Goal: Information Seeking & Learning: Learn about a topic

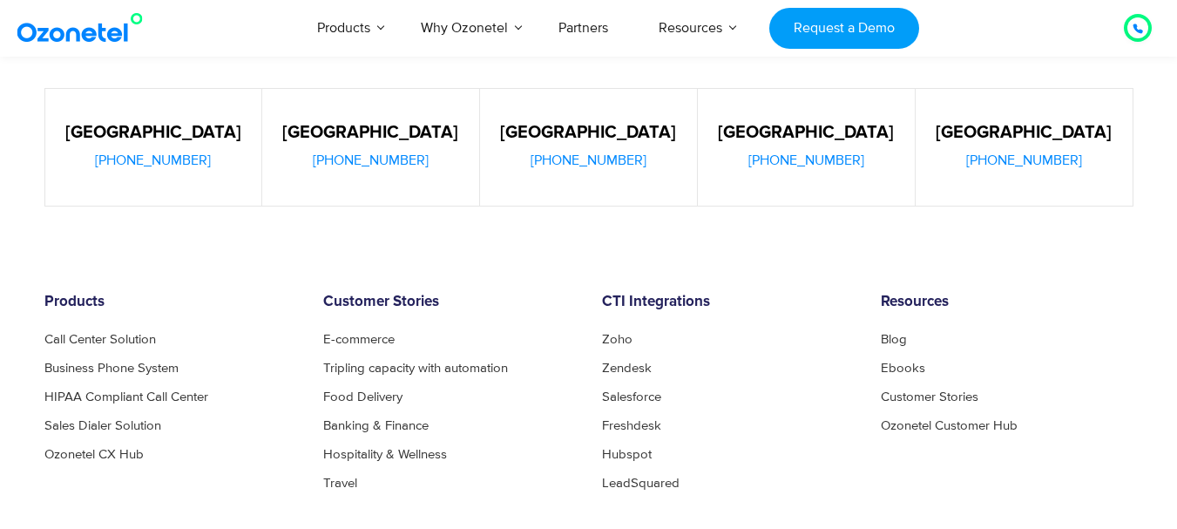
scroll to position [913, 0]
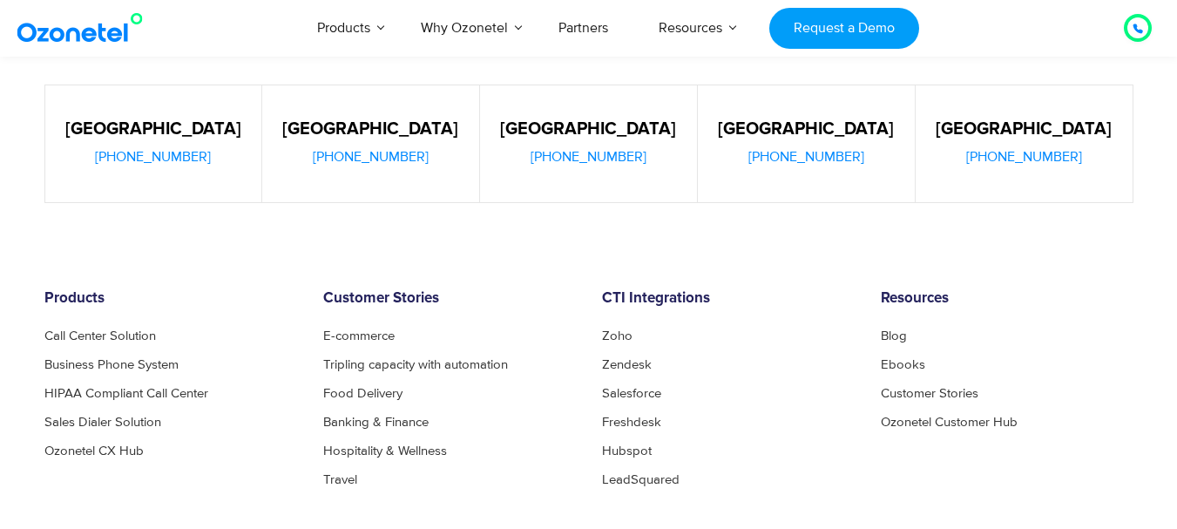
click at [70, 31] on img at bounding box center [83, 27] width 141 height 31
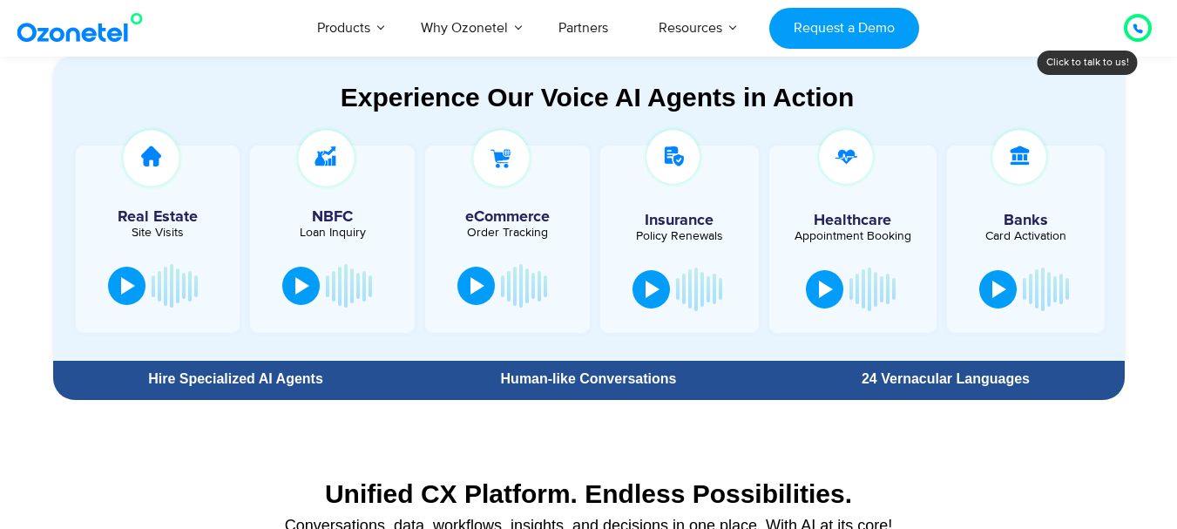
scroll to position [933, 0]
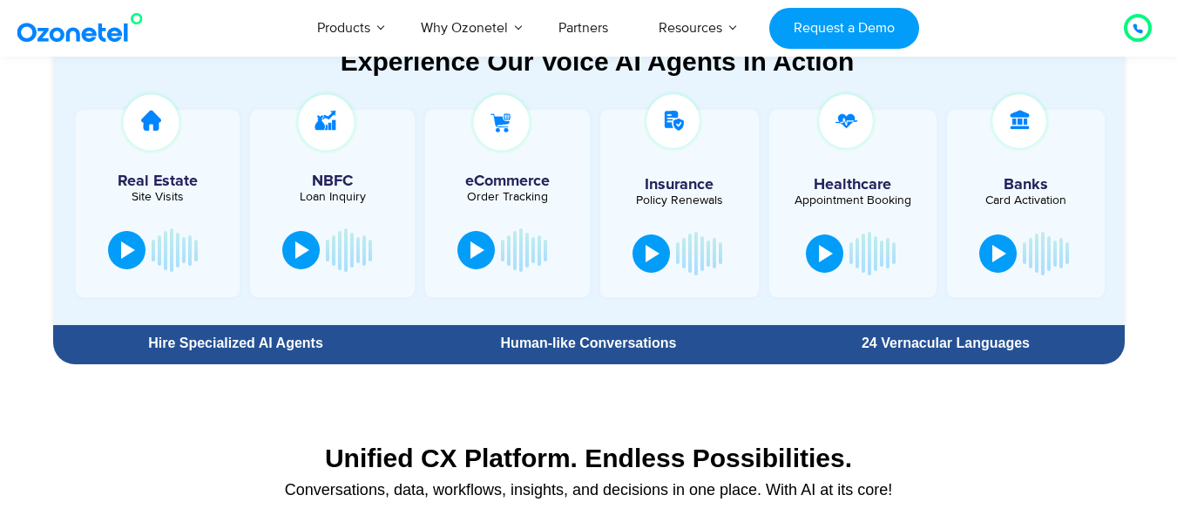
scroll to position [952, 0]
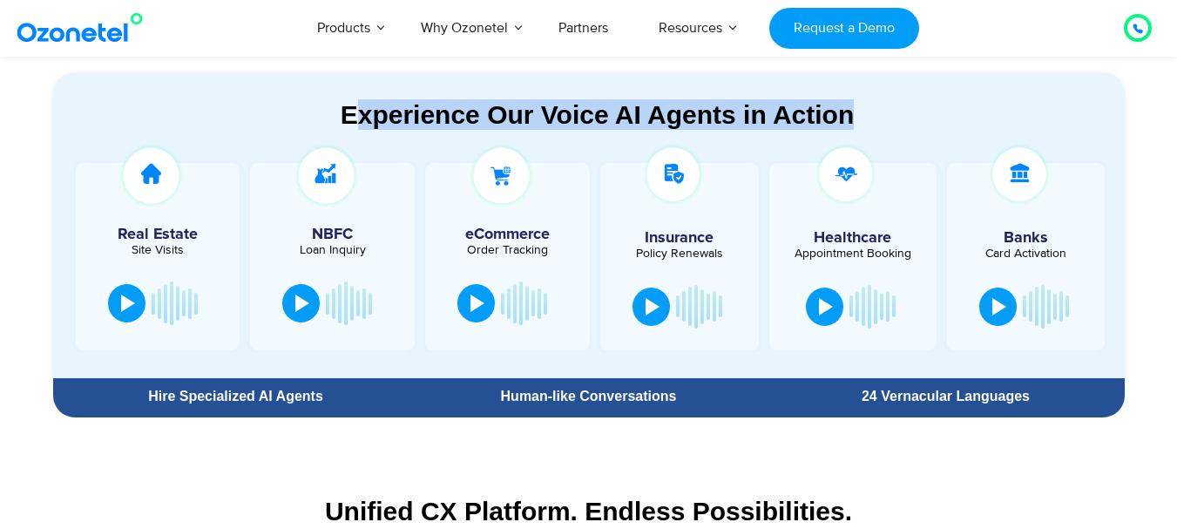
drag, startPoint x: 335, startPoint y: 114, endPoint x: 898, endPoint y: 100, distance: 563.9
click at [898, 100] on div "Experience Our Voice AI Agents in Action" at bounding box center [598, 114] width 1054 height 30
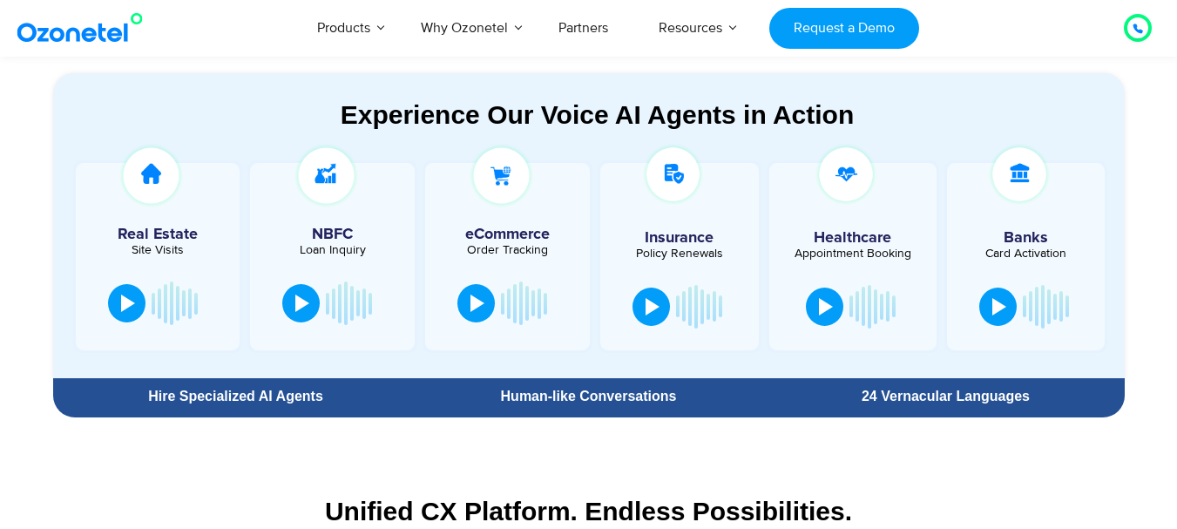
click at [1155, 227] on section "Experience Our Voice AI Agents in Action Real Estate Site Visits NBFC Loan Inqu…" at bounding box center [588, 223] width 1177 height 404
drag, startPoint x: 129, startPoint y: 391, endPoint x: 364, endPoint y: 405, distance: 235.7
click at [364, 405] on div "Hire Specialized AI Agents" at bounding box center [236, 396] width 349 height 31
drag, startPoint x: 482, startPoint y: 389, endPoint x: 745, endPoint y: 397, distance: 263.3
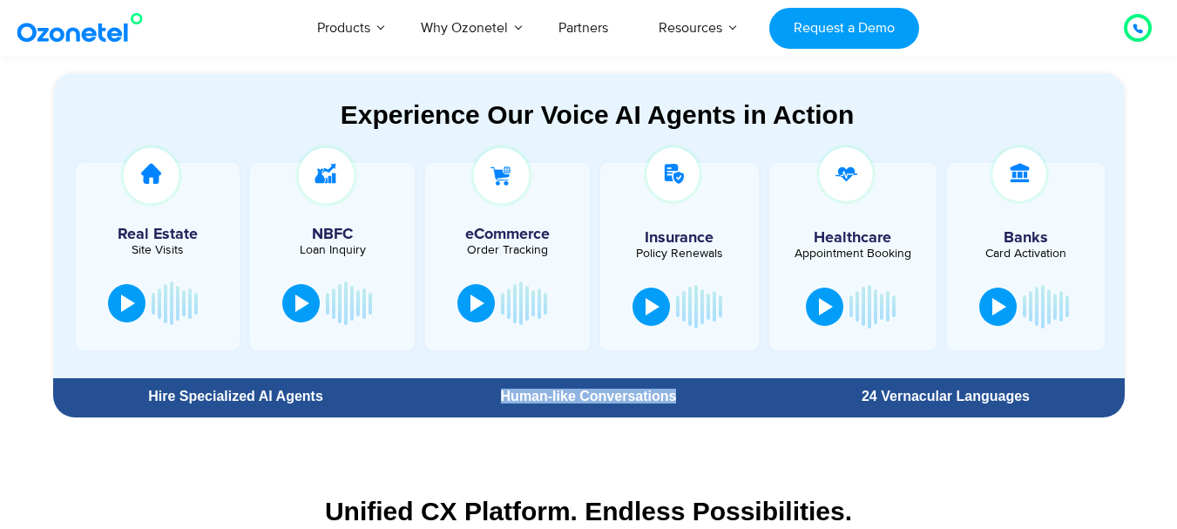
click at [745, 397] on div "Human-like Conversations" at bounding box center [588, 396] width 340 height 14
drag, startPoint x: 857, startPoint y: 387, endPoint x: 1041, endPoint y: 389, distance: 184.7
click at [1041, 389] on div "24 Vernacular Languages" at bounding box center [945, 396] width 340 height 14
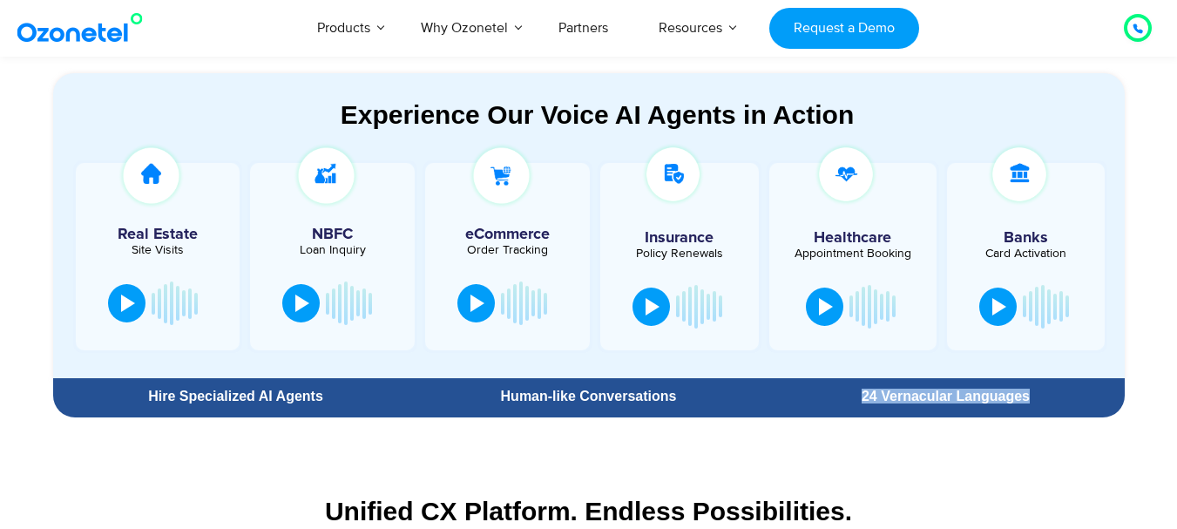
drag, startPoint x: 1041, startPoint y: 389, endPoint x: 836, endPoint y: 397, distance: 204.9
click at [836, 397] on div "24 Vernacular Languages" at bounding box center [945, 396] width 340 height 14
click at [1025, 397] on div "24 Vernacular Languages" at bounding box center [945, 396] width 340 height 14
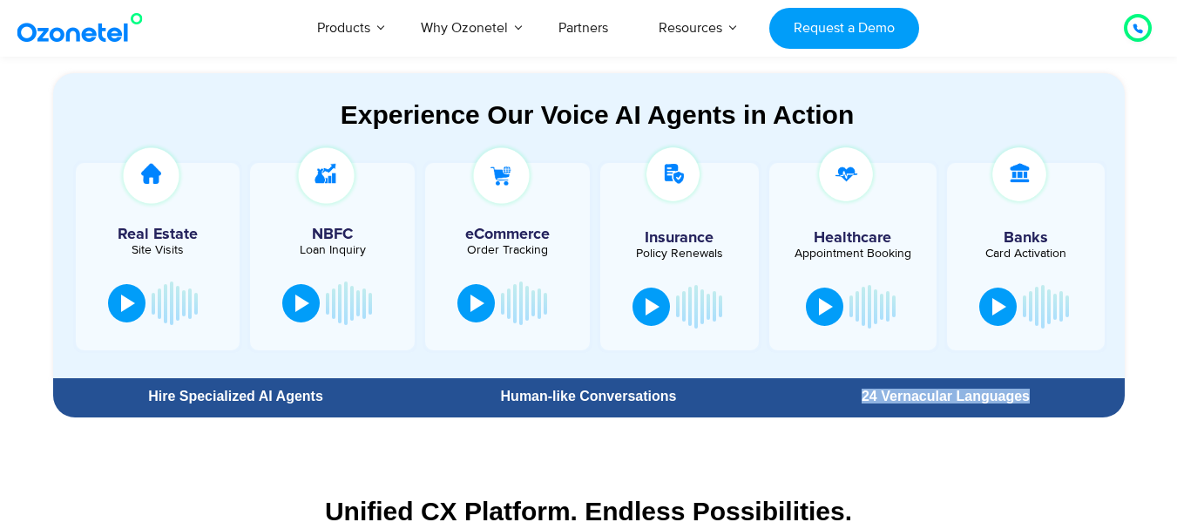
drag, startPoint x: 1045, startPoint y: 398, endPoint x: 833, endPoint y: 396, distance: 211.8
click at [833, 396] on div "24 Vernacular Languages" at bounding box center [945, 396] width 340 height 14
drag, startPoint x: 692, startPoint y: 402, endPoint x: 487, endPoint y: 396, distance: 204.9
click at [487, 396] on div "Human-like Conversations" at bounding box center [588, 396] width 340 height 14
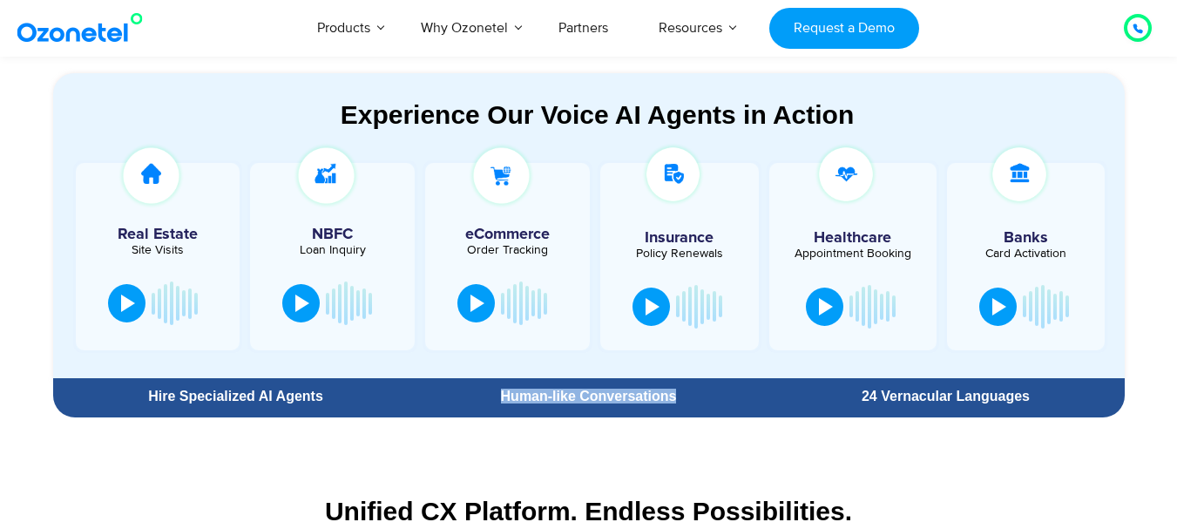
click at [487, 396] on div "Human-like Conversations" at bounding box center [588, 396] width 340 height 14
click at [684, 403] on div "Human-like Conversations" at bounding box center [588, 396] width 340 height 14
click at [491, 398] on div "Human-like Conversations" at bounding box center [588, 396] width 340 height 14
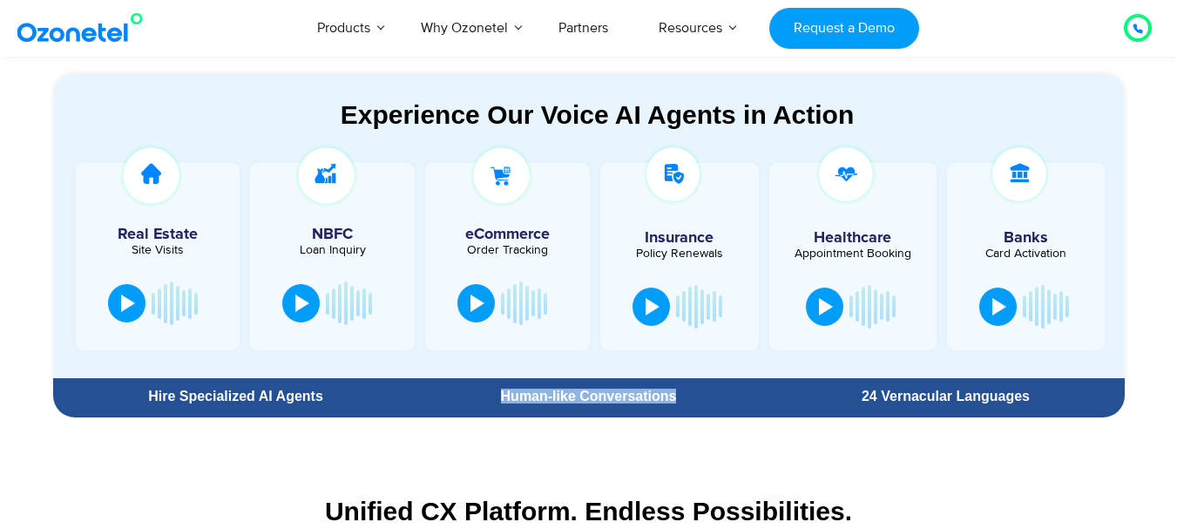
drag, startPoint x: 686, startPoint y: 399, endPoint x: 492, endPoint y: 397, distance: 193.4
click at [492, 397] on div "Human-like Conversations" at bounding box center [588, 396] width 340 height 14
click at [689, 394] on div "Human-like Conversations" at bounding box center [588, 396] width 340 height 14
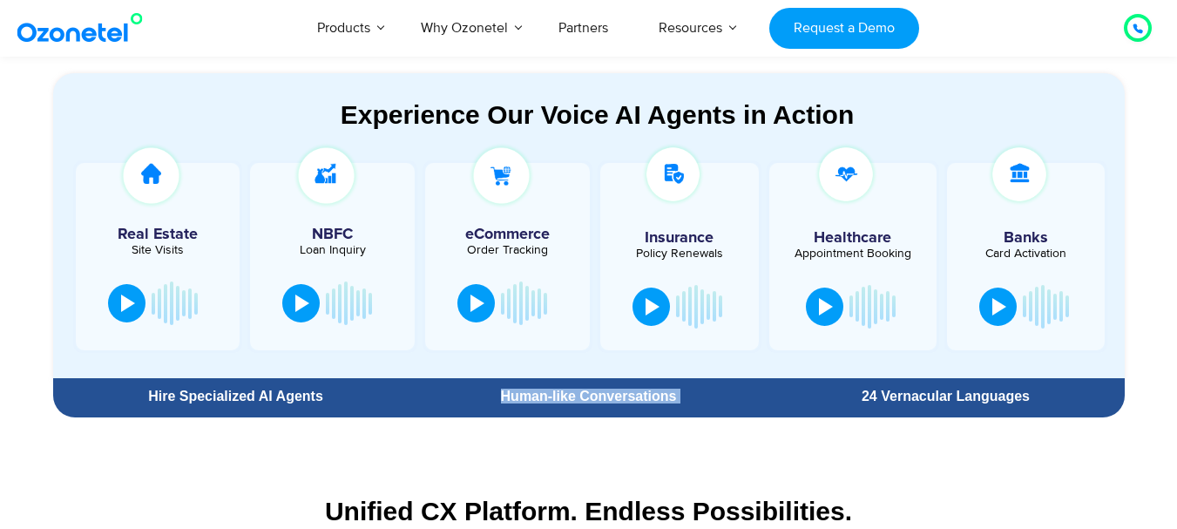
drag, startPoint x: 689, startPoint y: 394, endPoint x: 500, endPoint y: 401, distance: 189.2
click at [500, 401] on div "Human-like Conversations" at bounding box center [588, 396] width 340 height 14
drag, startPoint x: 500, startPoint y: 401, endPoint x: 690, endPoint y: 391, distance: 190.2
click at [690, 391] on div "Human-like Conversations" at bounding box center [588, 396] width 340 height 14
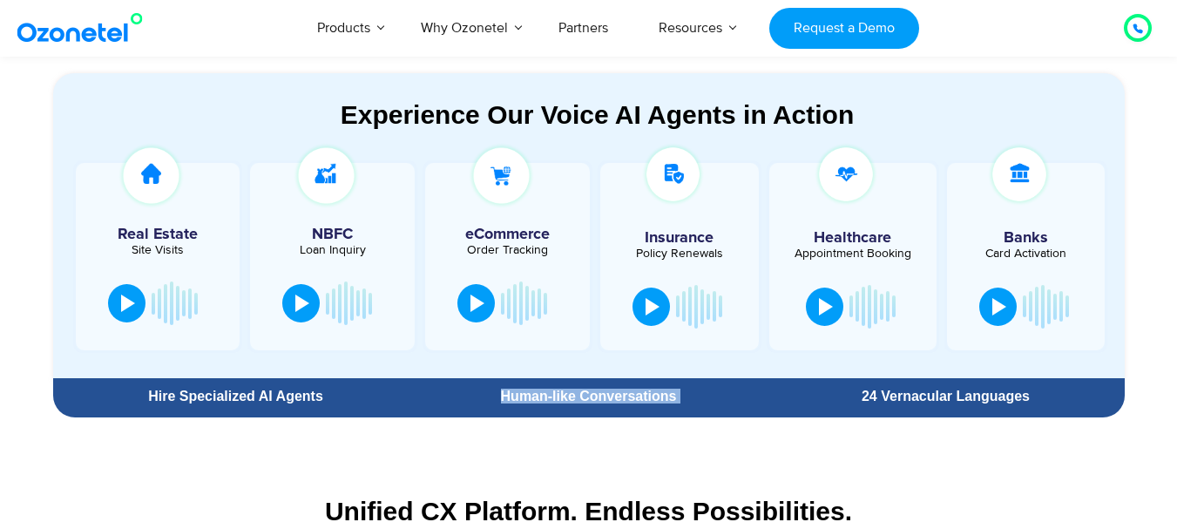
click at [690, 391] on div "Human-like Conversations" at bounding box center [588, 396] width 340 height 14
drag, startPoint x: 690, startPoint y: 391, endPoint x: 488, endPoint y: 409, distance: 202.9
click at [488, 409] on div "Human-like Conversations" at bounding box center [588, 396] width 357 height 31
drag, startPoint x: 485, startPoint y: 401, endPoint x: 679, endPoint y: 389, distance: 193.8
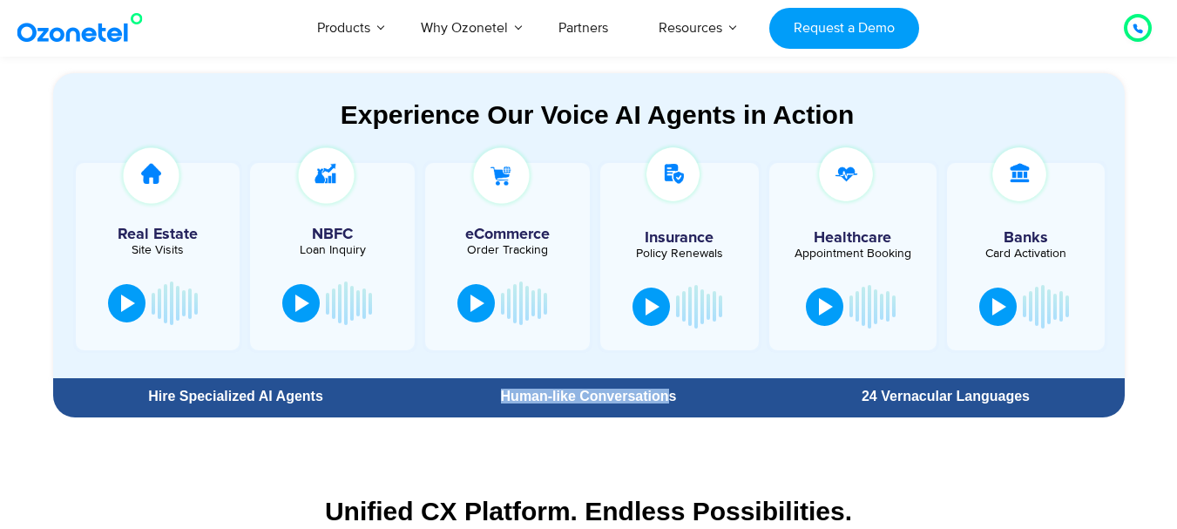
click at [679, 389] on div "Human-like Conversations" at bounding box center [588, 396] width 340 height 14
drag, startPoint x: 692, startPoint y: 397, endPoint x: 489, endPoint y: 387, distance: 203.3
click at [489, 387] on div "Human-like Conversations" at bounding box center [588, 396] width 357 height 31
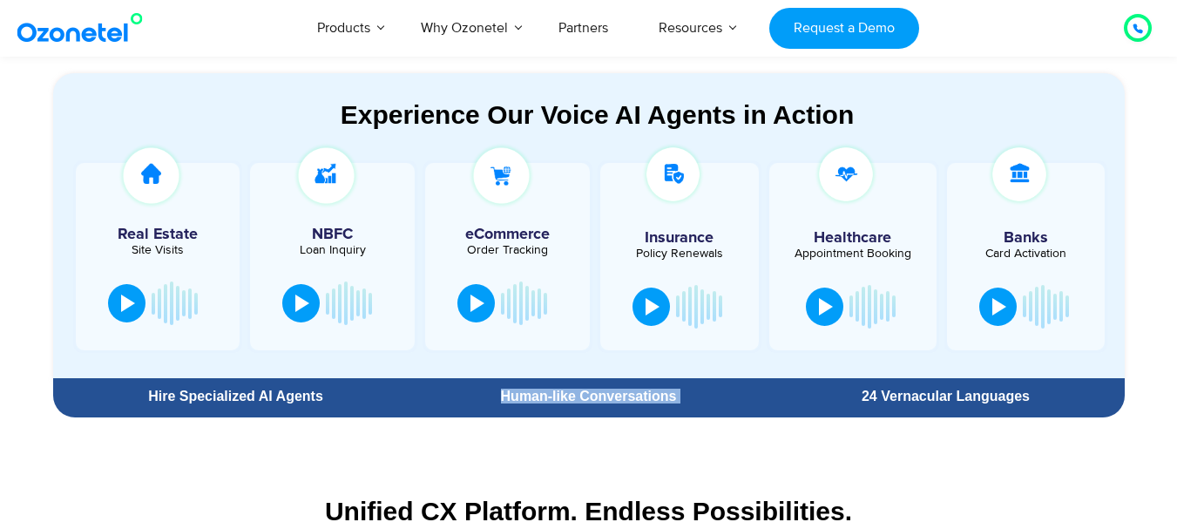
drag, startPoint x: 489, startPoint y: 387, endPoint x: 696, endPoint y: 396, distance: 207.6
click at [696, 396] on div "Human-like Conversations" at bounding box center [588, 396] width 357 height 31
click at [696, 396] on div "Human-like Conversations" at bounding box center [588, 396] width 340 height 14
drag, startPoint x: 696, startPoint y: 396, endPoint x: 487, endPoint y: 387, distance: 209.3
click at [487, 387] on div "Human-like Conversations" at bounding box center [588, 396] width 357 height 31
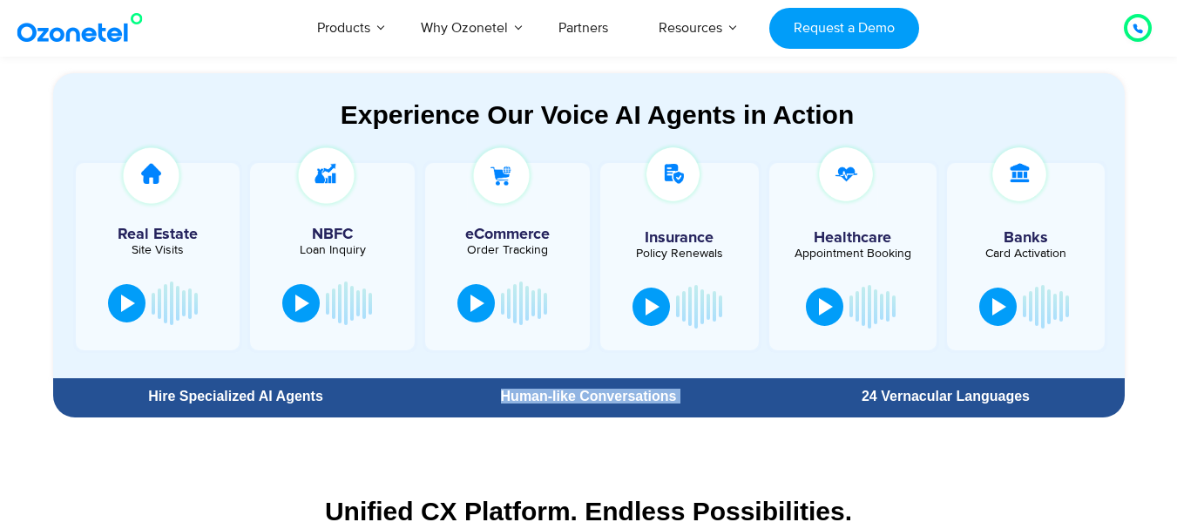
click at [487, 387] on div "Human-like Conversations" at bounding box center [588, 396] width 357 height 31
drag, startPoint x: 487, startPoint y: 387, endPoint x: 709, endPoint y: 404, distance: 222.9
click at [709, 404] on div "Human-like Conversations" at bounding box center [588, 396] width 357 height 31
drag, startPoint x: 709, startPoint y: 404, endPoint x: 479, endPoint y: 389, distance: 230.5
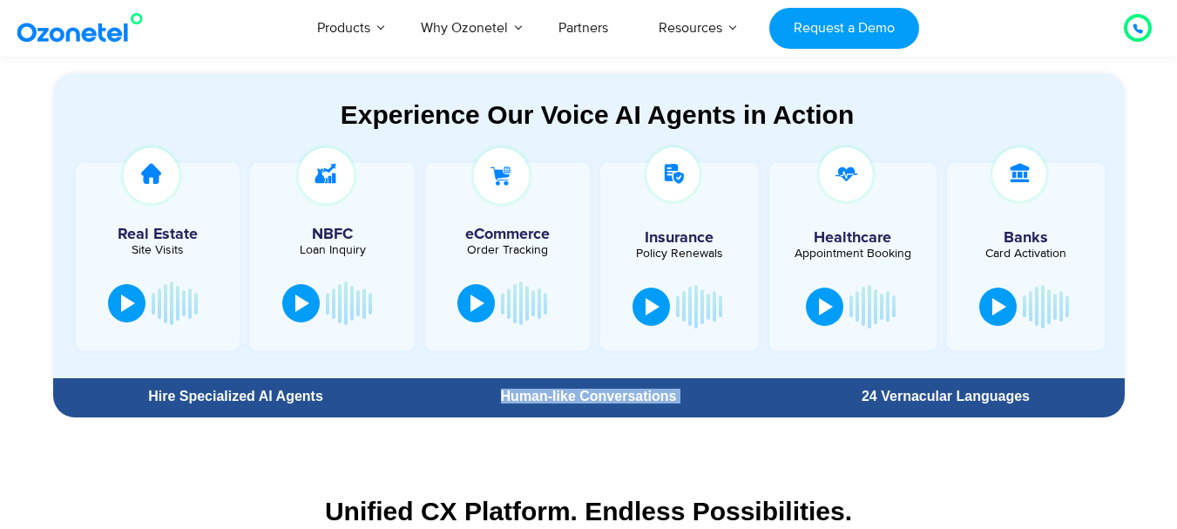
click at [479, 389] on div "Human-like Conversations" at bounding box center [588, 396] width 357 height 31
click at [479, 389] on div "Human-like Conversations" at bounding box center [588, 396] width 340 height 14
drag, startPoint x: 479, startPoint y: 389, endPoint x: 702, endPoint y: 404, distance: 223.6
click at [702, 404] on div "Human-like Conversations" at bounding box center [588, 396] width 357 height 31
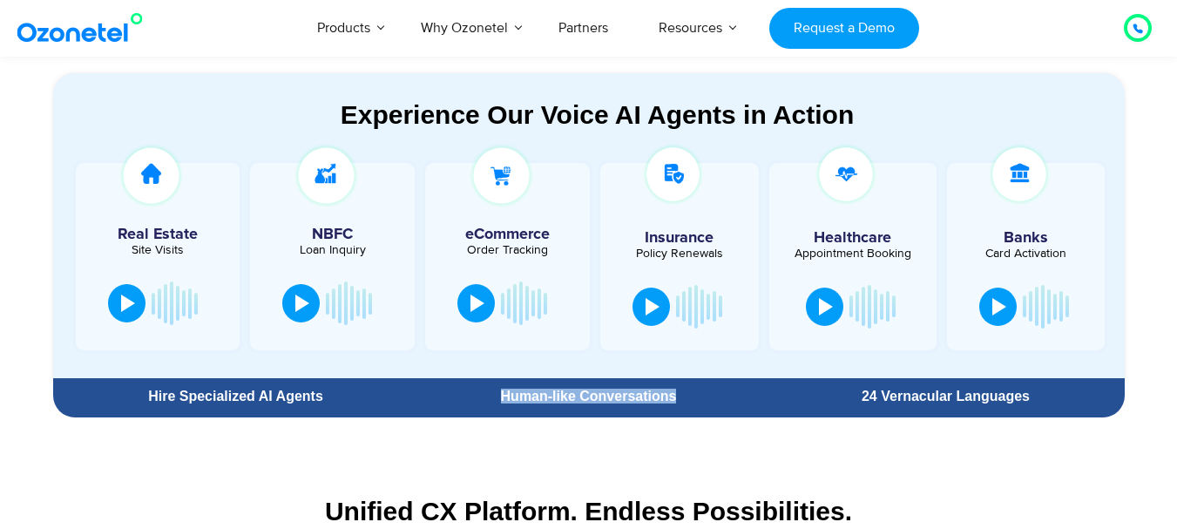
drag, startPoint x: 695, startPoint y: 398, endPoint x: 468, endPoint y: 386, distance: 227.7
click at [468, 386] on div "Human-like Conversations" at bounding box center [588, 396] width 357 height 31
drag, startPoint x: 468, startPoint y: 386, endPoint x: 694, endPoint y: 396, distance: 225.9
click at [694, 396] on div "Human-like Conversations" at bounding box center [588, 396] width 357 height 31
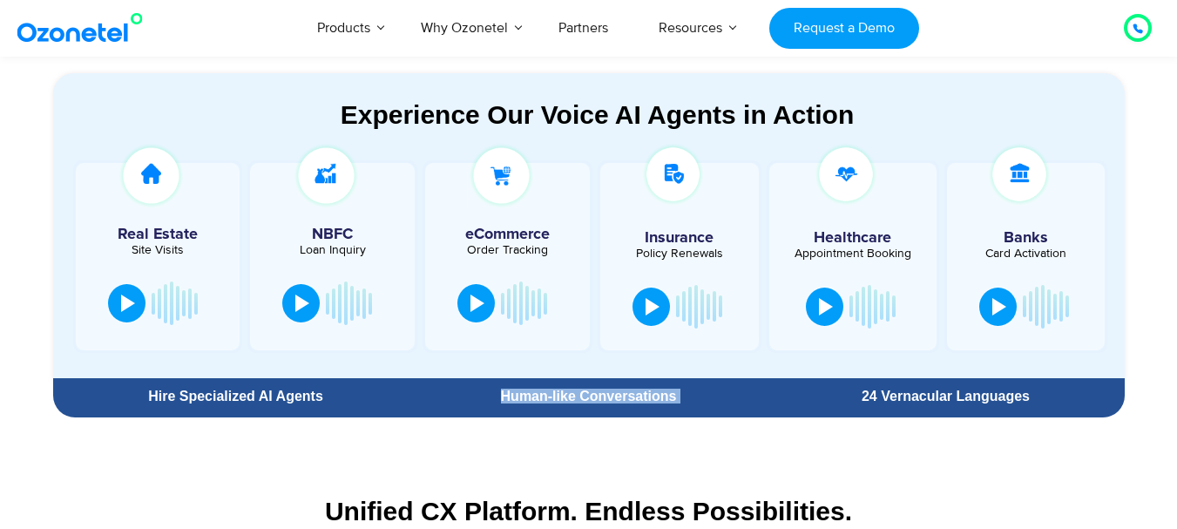
click at [694, 396] on div "Human-like Conversations" at bounding box center [588, 396] width 340 height 14
drag, startPoint x: 694, startPoint y: 396, endPoint x: 462, endPoint y: 383, distance: 232.1
click at [462, 383] on div "Human-like Conversations" at bounding box center [588, 396] width 357 height 31
drag, startPoint x: 462, startPoint y: 383, endPoint x: 687, endPoint y: 403, distance: 226.6
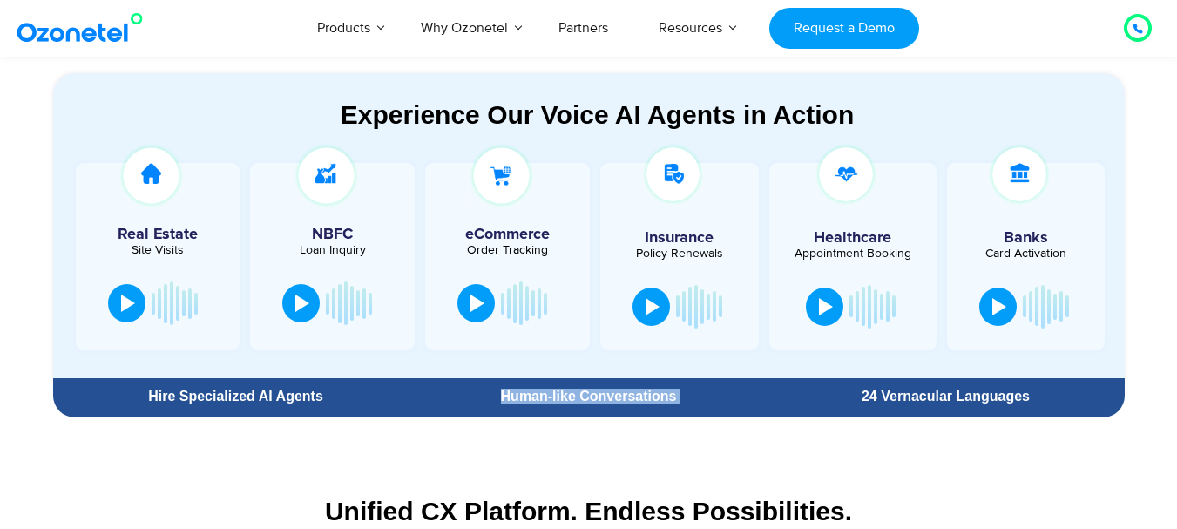
click at [687, 403] on div "Human-like Conversations" at bounding box center [588, 396] width 357 height 31
drag, startPoint x: 687, startPoint y: 403, endPoint x: 494, endPoint y: 396, distance: 193.6
click at [494, 396] on div "Human-like Conversations" at bounding box center [588, 396] width 357 height 31
click at [494, 396] on div "Human-like Conversations" at bounding box center [588, 396] width 340 height 14
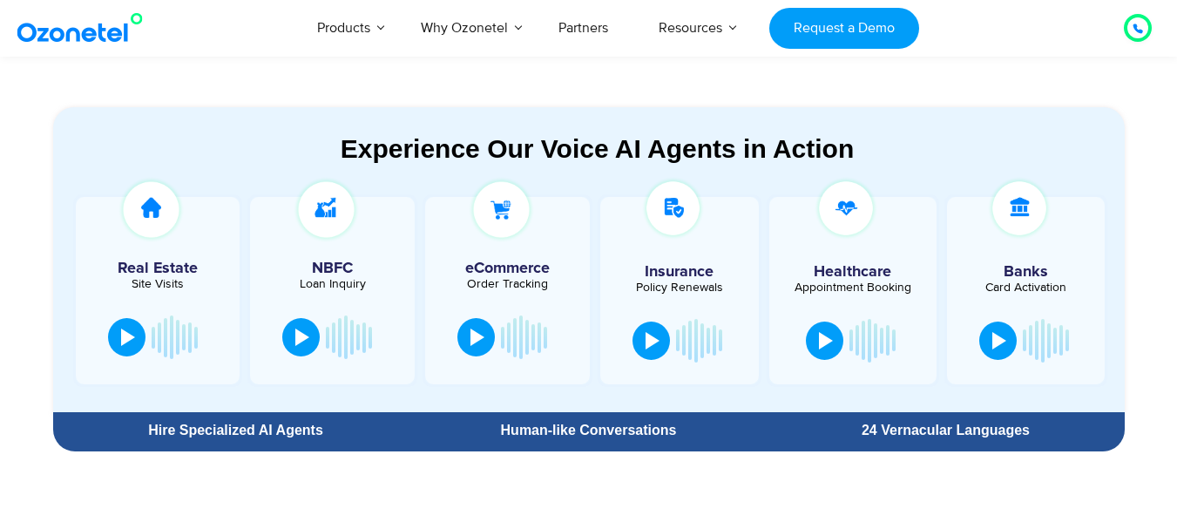
scroll to position [917, 0]
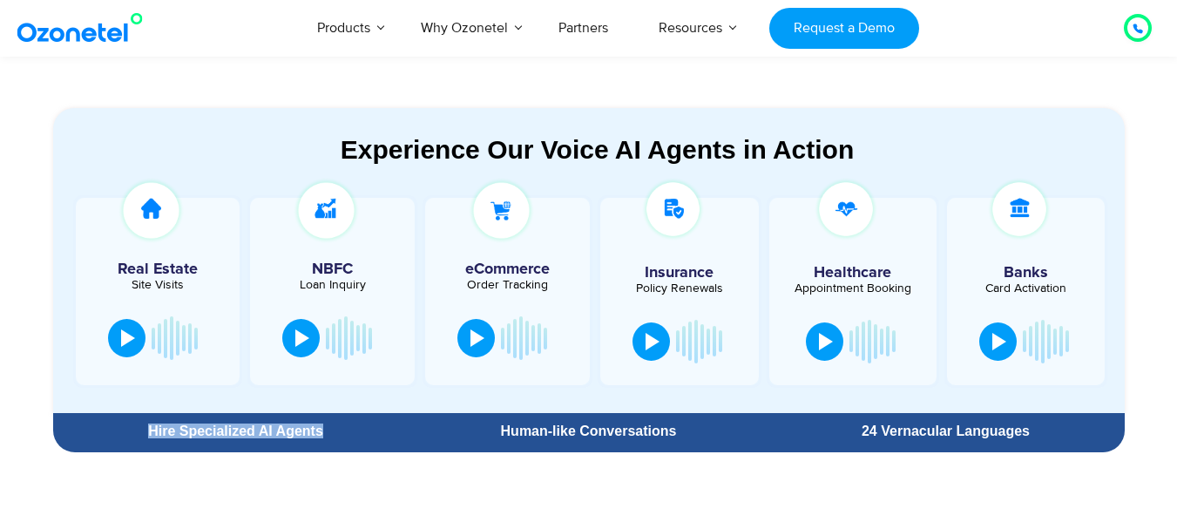
drag, startPoint x: 149, startPoint y: 435, endPoint x: 347, endPoint y: 421, distance: 198.3
click at [347, 421] on div "Hire Specialized AI Agents" at bounding box center [236, 431] width 349 height 31
drag, startPoint x: 478, startPoint y: 431, endPoint x: 725, endPoint y: 417, distance: 247.0
click at [725, 417] on div "Human-like Conversations" at bounding box center [588, 431] width 357 height 31
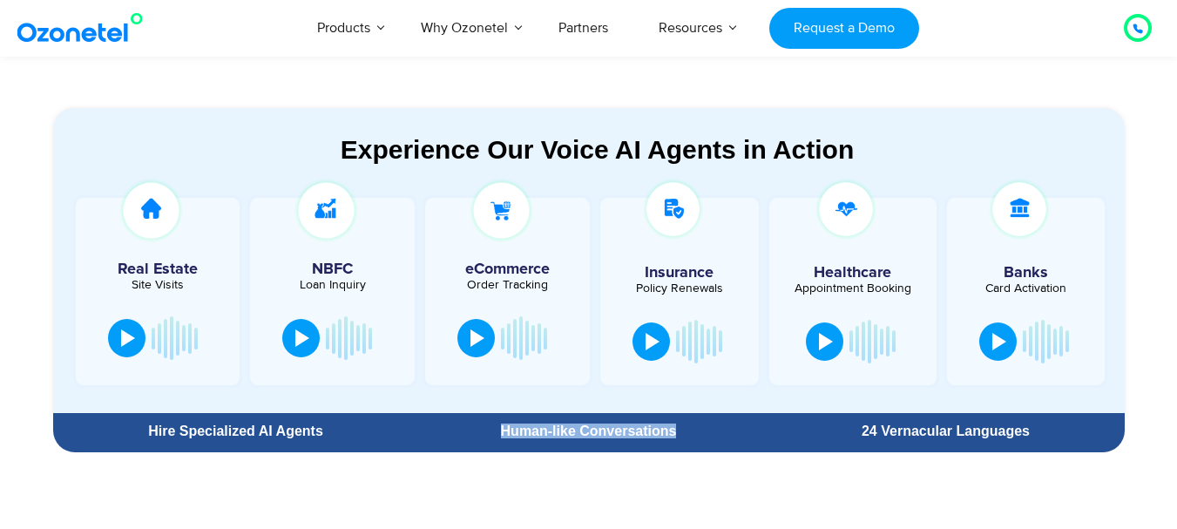
click at [725, 417] on div "Human-like Conversations" at bounding box center [588, 431] width 357 height 31
drag, startPoint x: 842, startPoint y: 433, endPoint x: 1043, endPoint y: 441, distance: 201.4
click at [1043, 441] on div "24 Vernacular Languages" at bounding box center [945, 431] width 357 height 31
click at [1053, 450] on section "Hire Specialized AI Agents Human-like Conversations 24 Vernacular Languages" at bounding box center [589, 432] width 1072 height 39
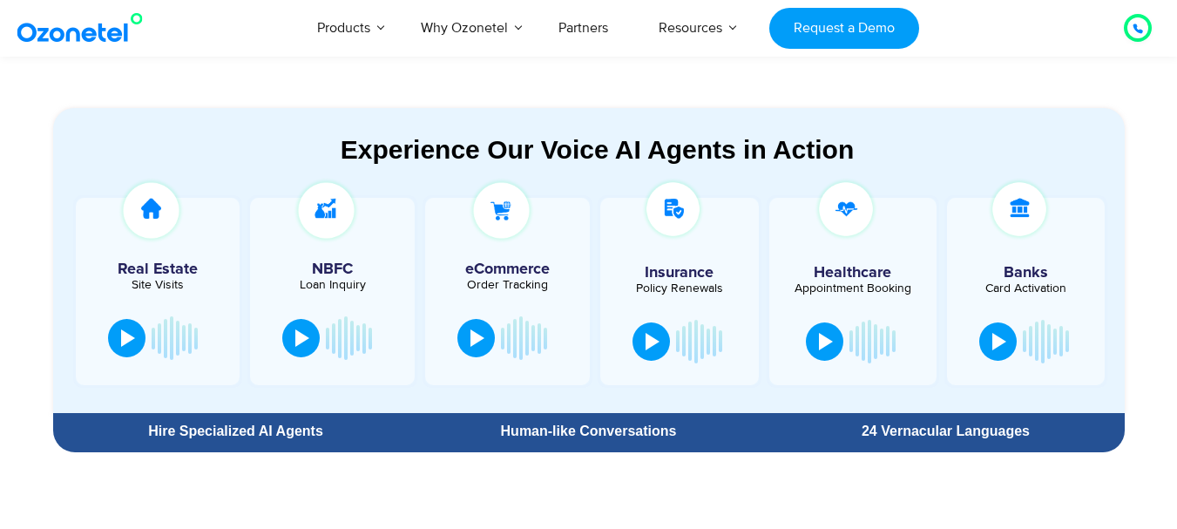
scroll to position [882, 0]
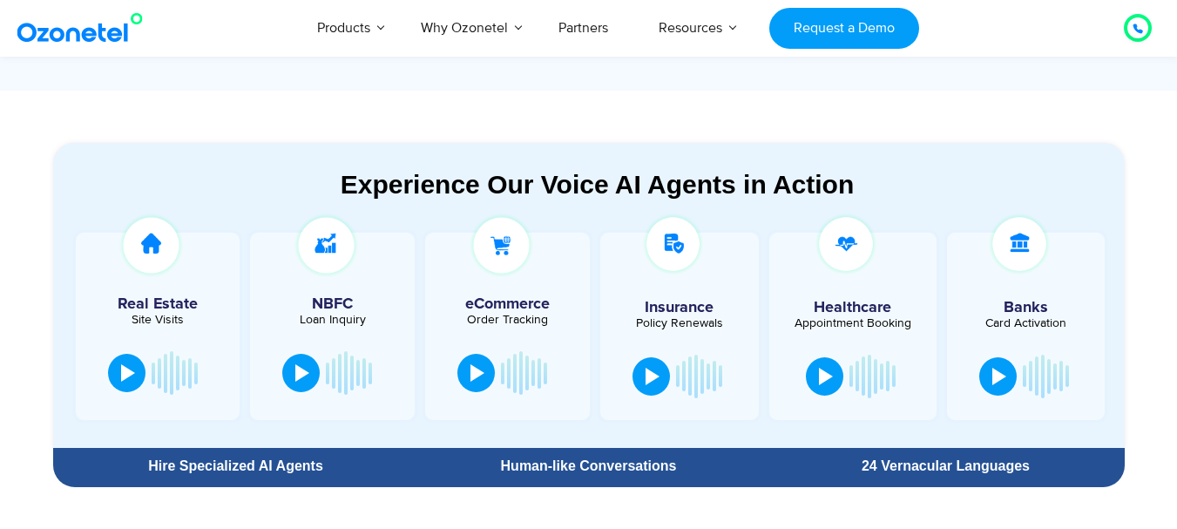
click at [1135, 440] on div "Experience Our Voice AI Agents in Action Real Estate Site Visits NBFC Loan Inqu…" at bounding box center [588, 314] width 1115 height 361
